Goal: Task Accomplishment & Management: Manage account settings

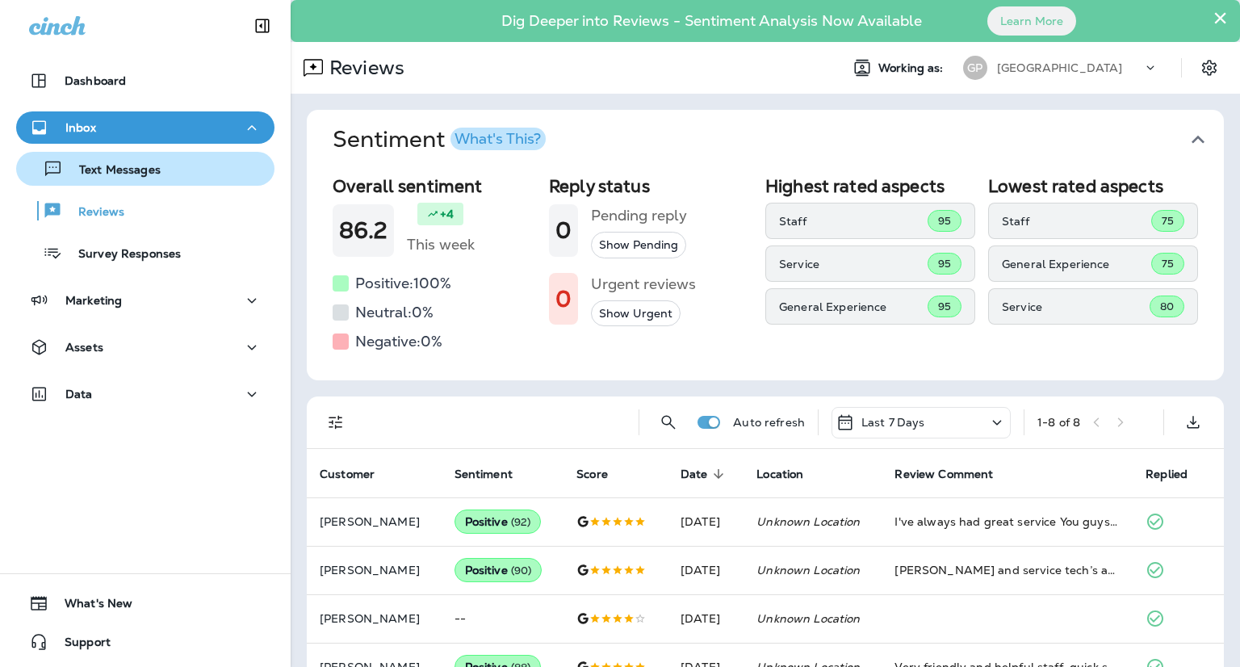
click at [107, 165] on p "Text Messages" at bounding box center [112, 170] width 98 height 15
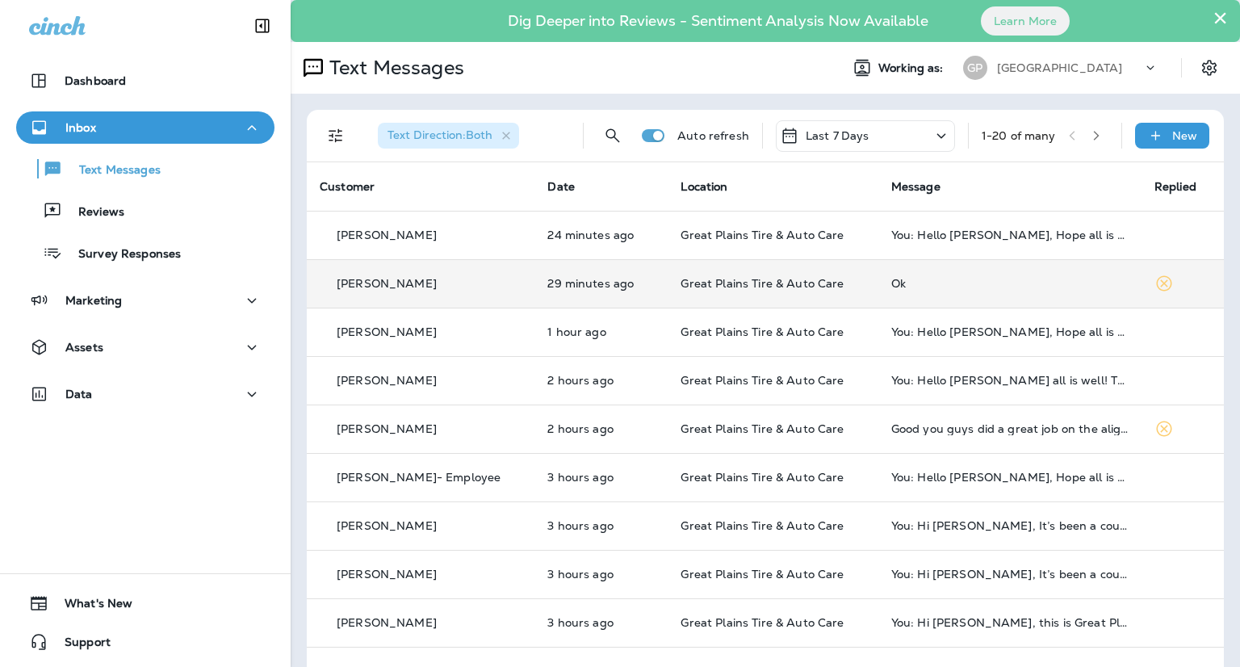
click at [878, 297] on td "Ok" at bounding box center [1009, 283] width 263 height 48
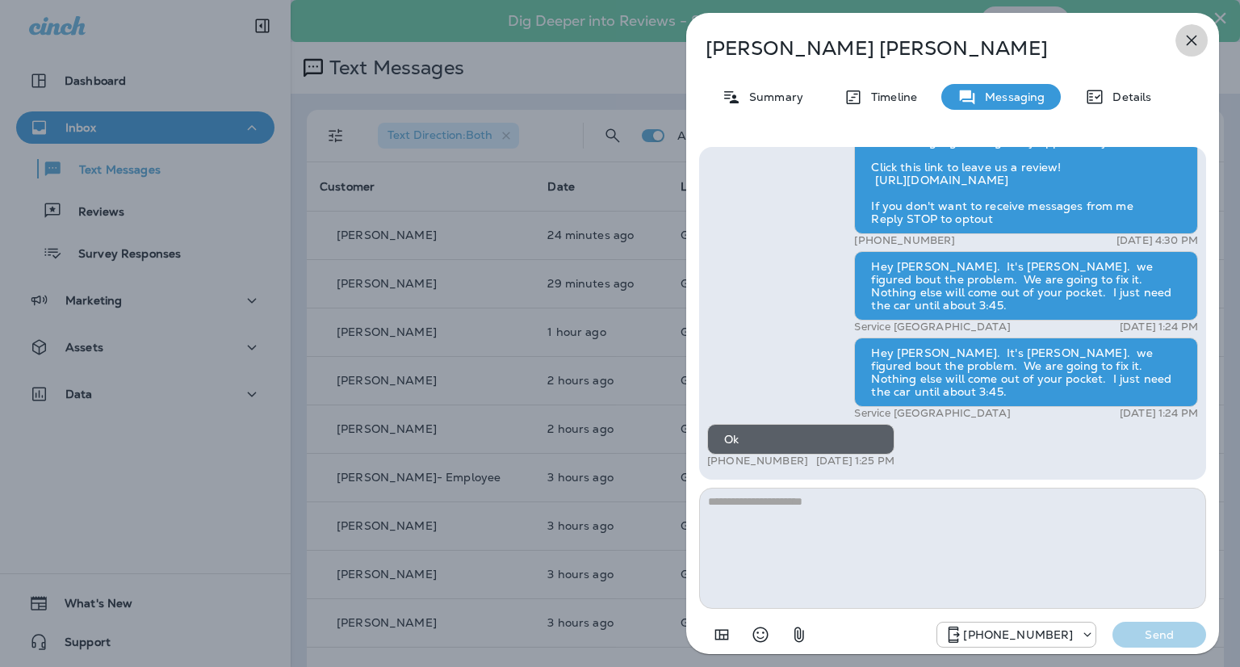
click at [1194, 36] on icon "button" at bounding box center [1191, 41] width 10 height 10
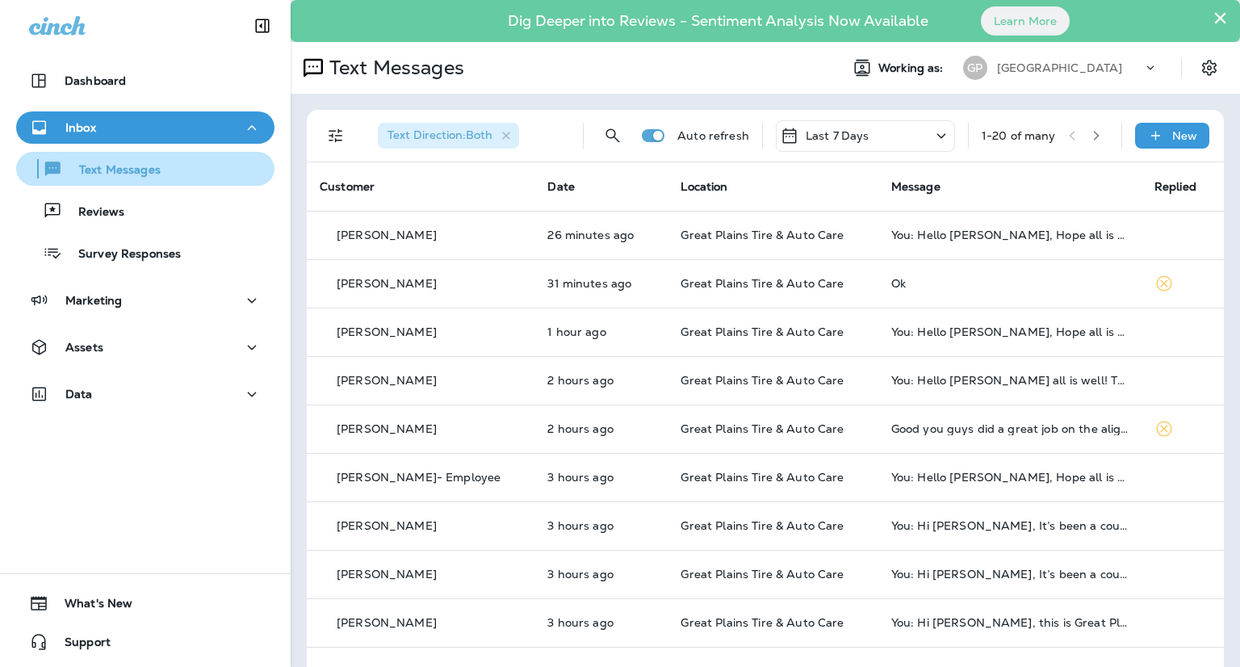
click at [123, 184] on button "Text Messages" at bounding box center [145, 169] width 258 height 34
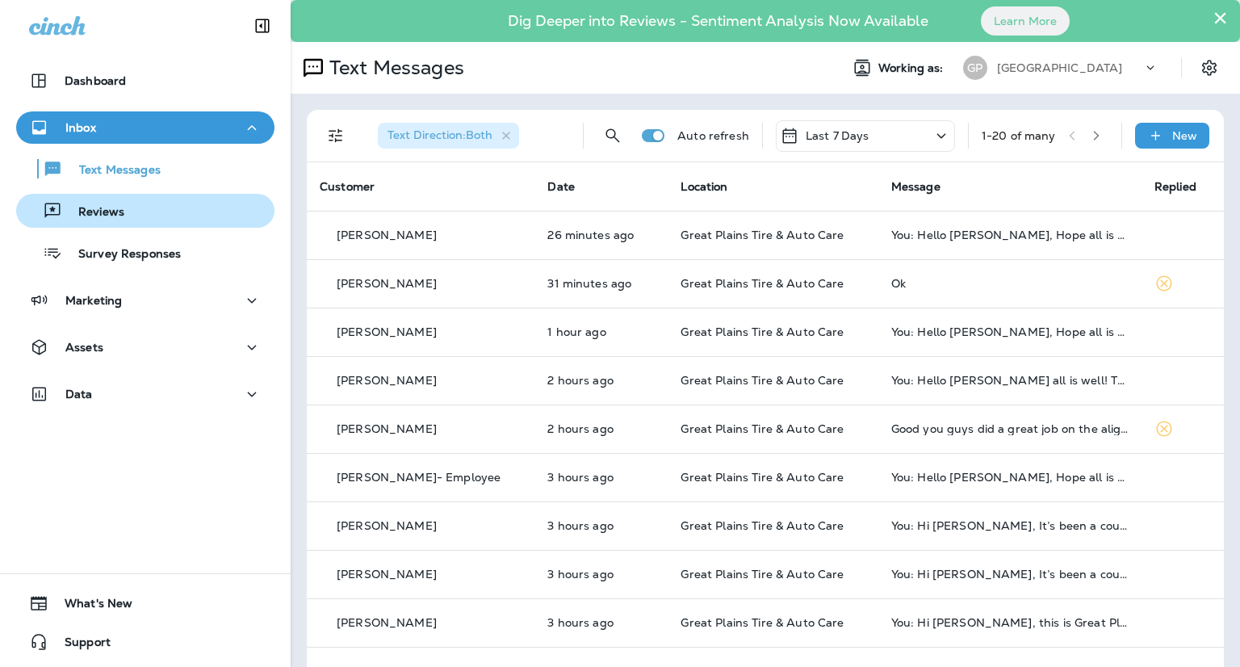
click at [110, 202] on div "Reviews" at bounding box center [74, 211] width 102 height 24
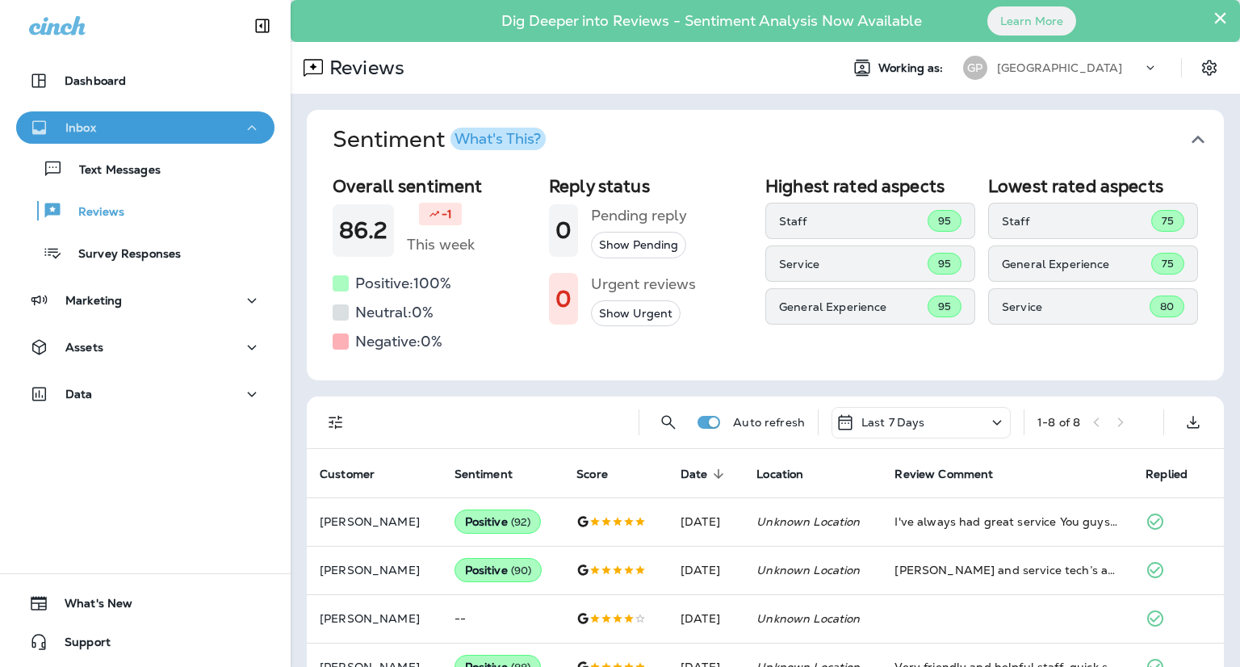
click at [160, 127] on div "Inbox" at bounding box center [145, 128] width 232 height 20
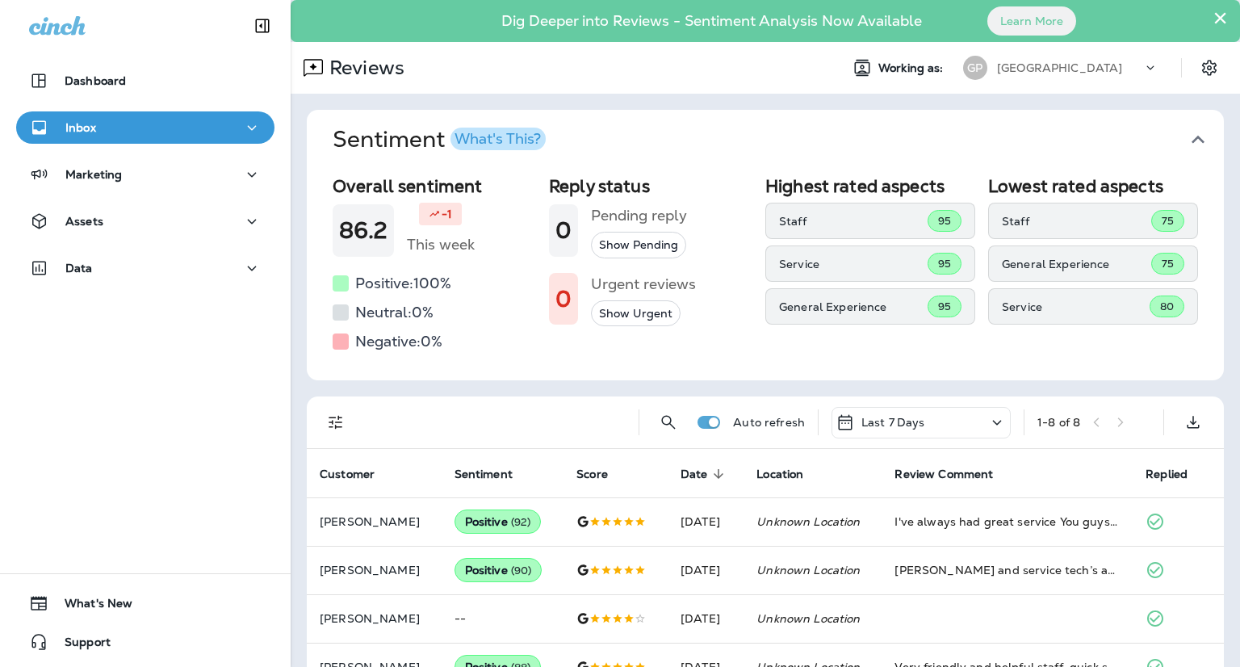
click at [90, 108] on div "Dashboard Inbox Marketing Assets Data" at bounding box center [145, 177] width 291 height 258
click at [91, 126] on p "Inbox" at bounding box center [80, 127] width 31 height 13
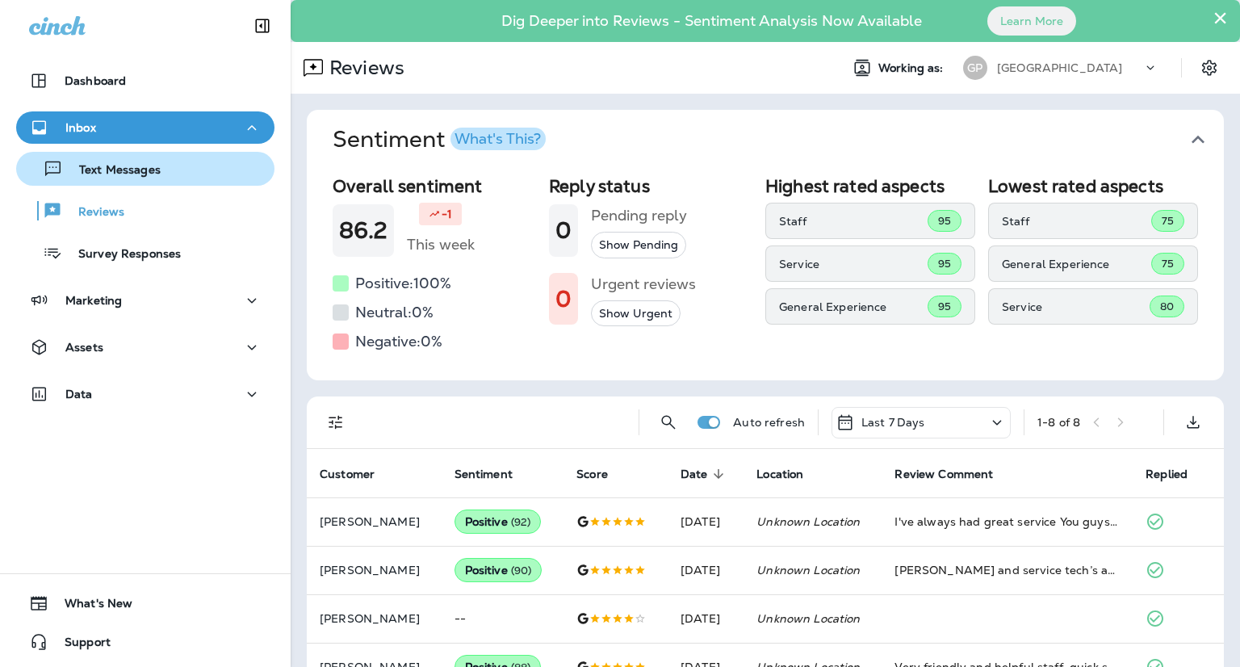
click at [98, 163] on p "Text Messages" at bounding box center [112, 170] width 98 height 15
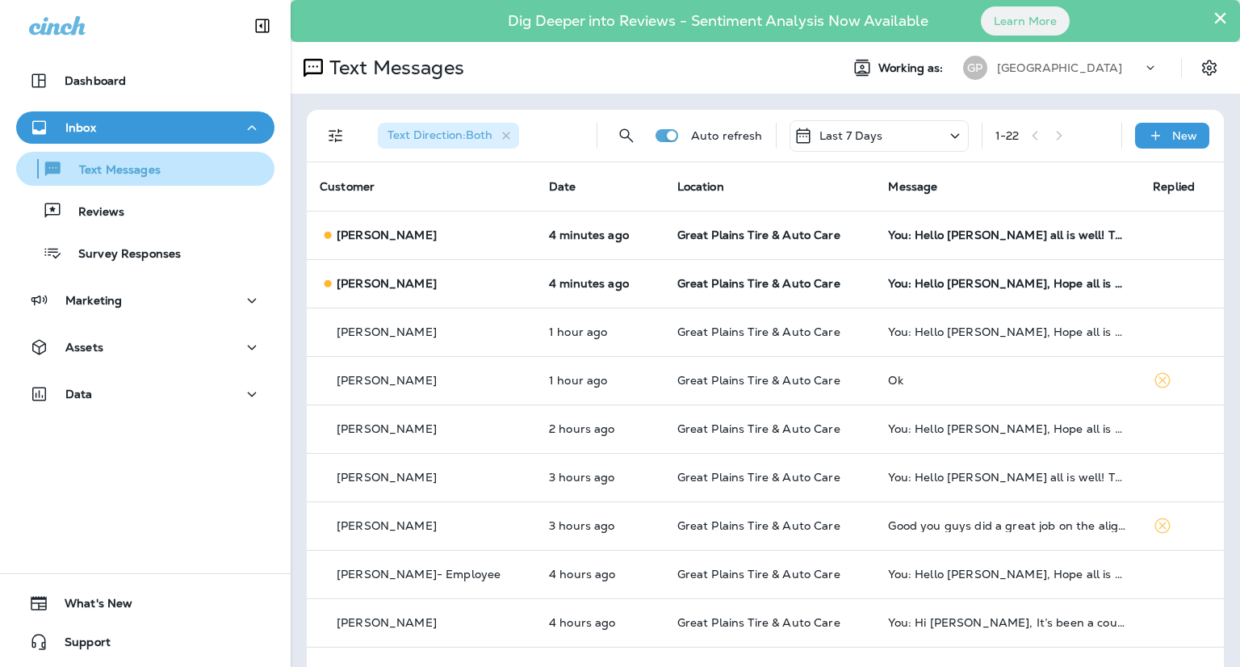
click at [107, 159] on div "Text Messages" at bounding box center [92, 169] width 138 height 24
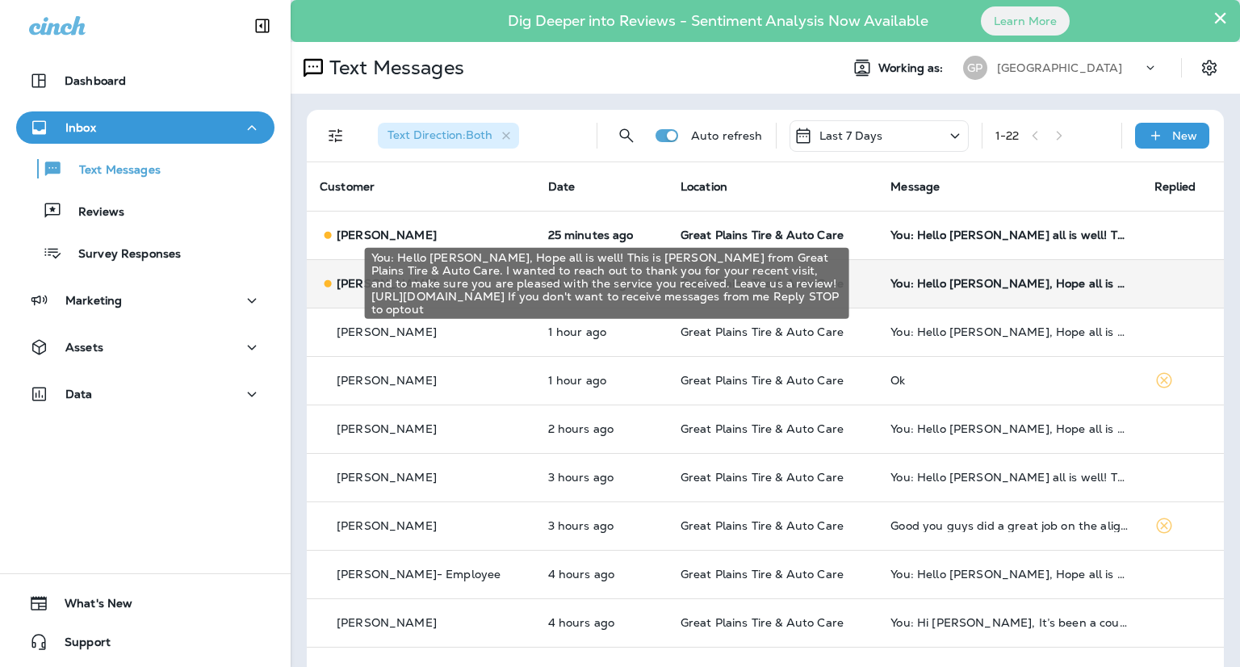
click at [998, 283] on div "You: Hello [PERSON_NAME], Hope all is well! This is [PERSON_NAME] from Great Pl…" at bounding box center [1008, 283] width 237 height 13
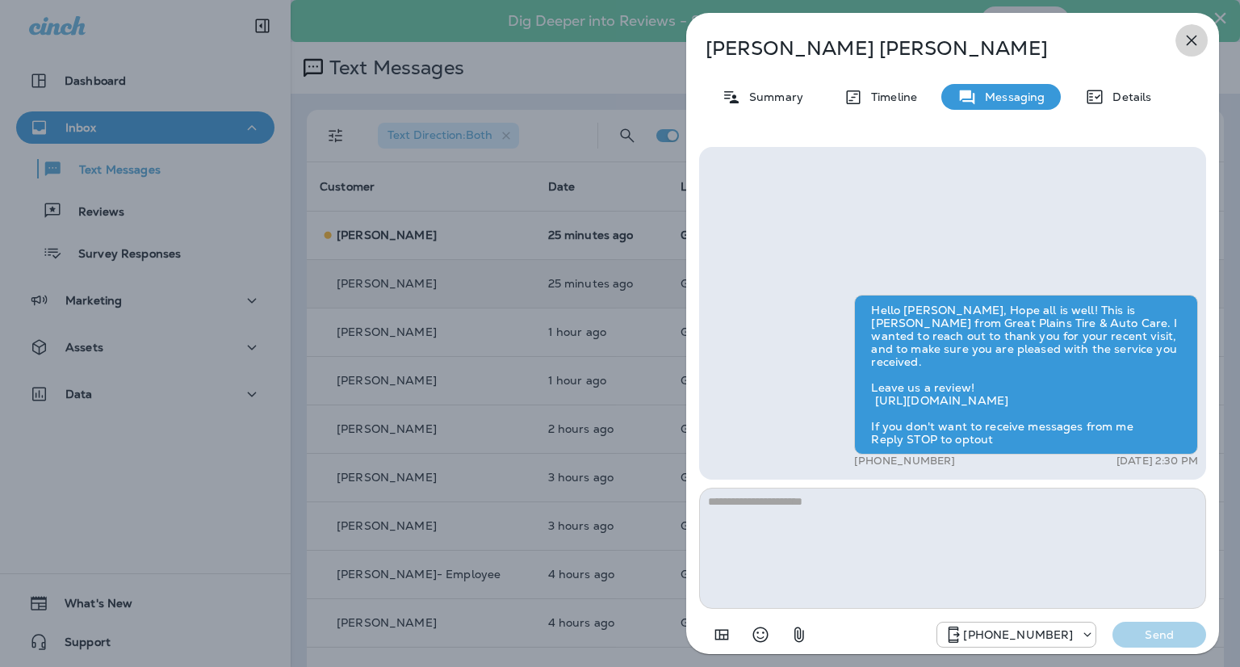
click at [1194, 26] on button "button" at bounding box center [1191, 40] width 32 height 32
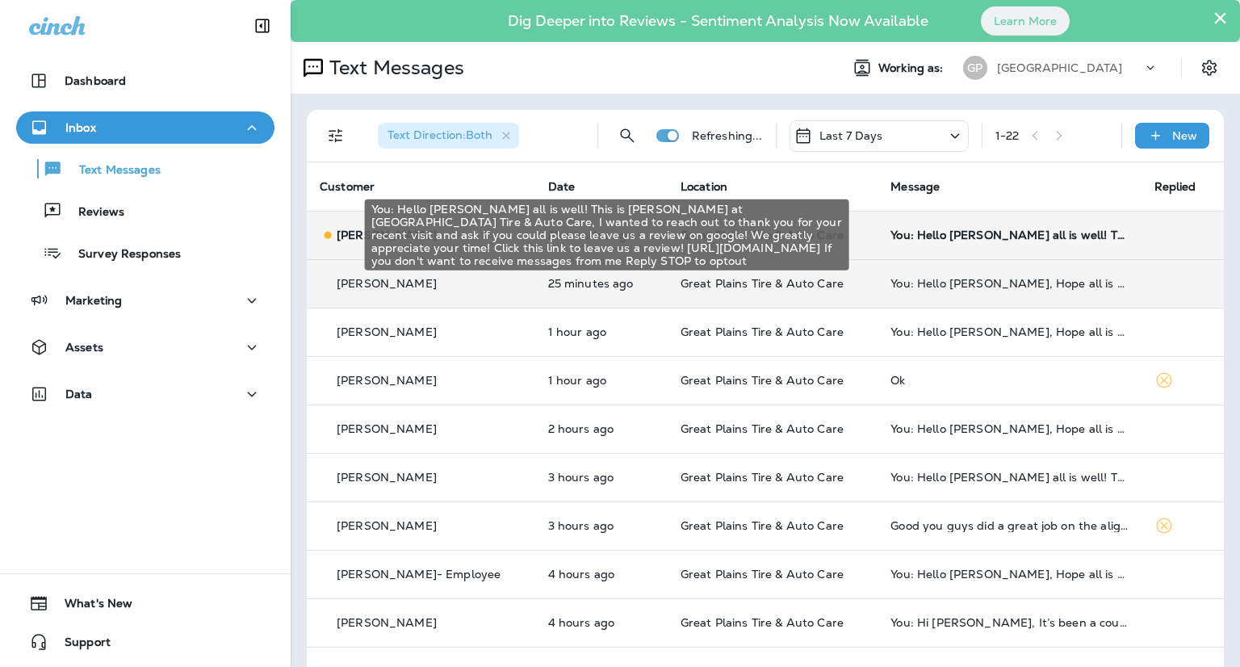
click at [1010, 233] on div "You: Hello [PERSON_NAME] all is well! This is [PERSON_NAME] at [GEOGRAPHIC_DATA…" at bounding box center [1008, 234] width 237 height 13
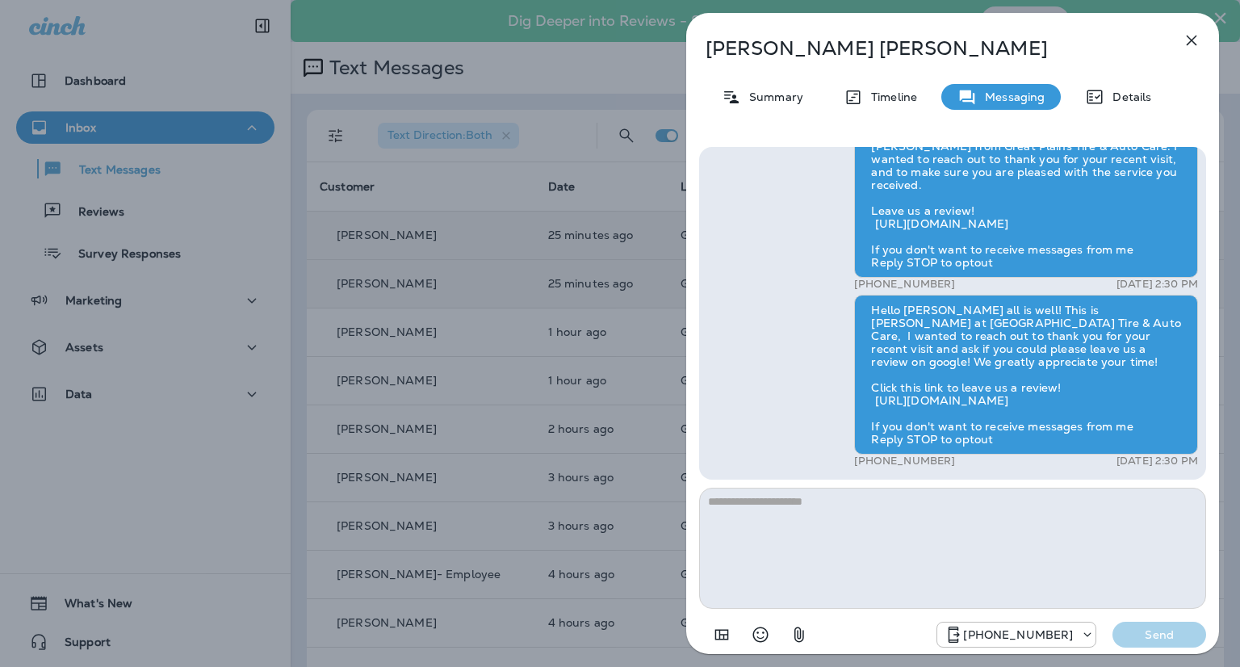
click at [1191, 31] on icon "button" at bounding box center [1191, 40] width 19 height 19
